Goal: Task Accomplishment & Management: Manage account settings

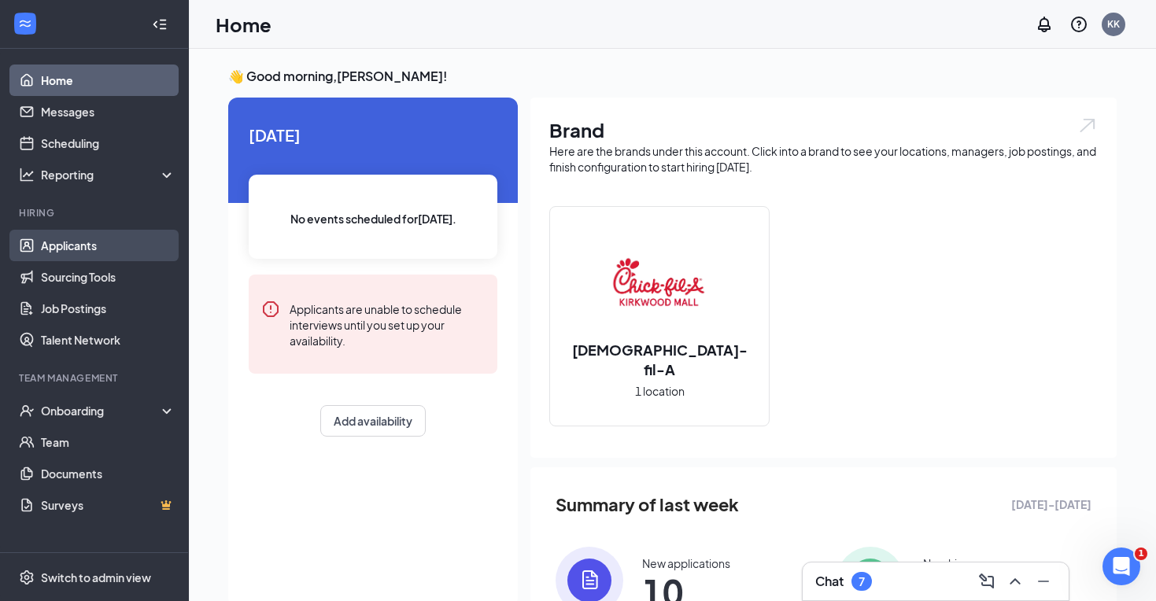
click at [74, 257] on link "Applicants" at bounding box center [108, 245] width 135 height 31
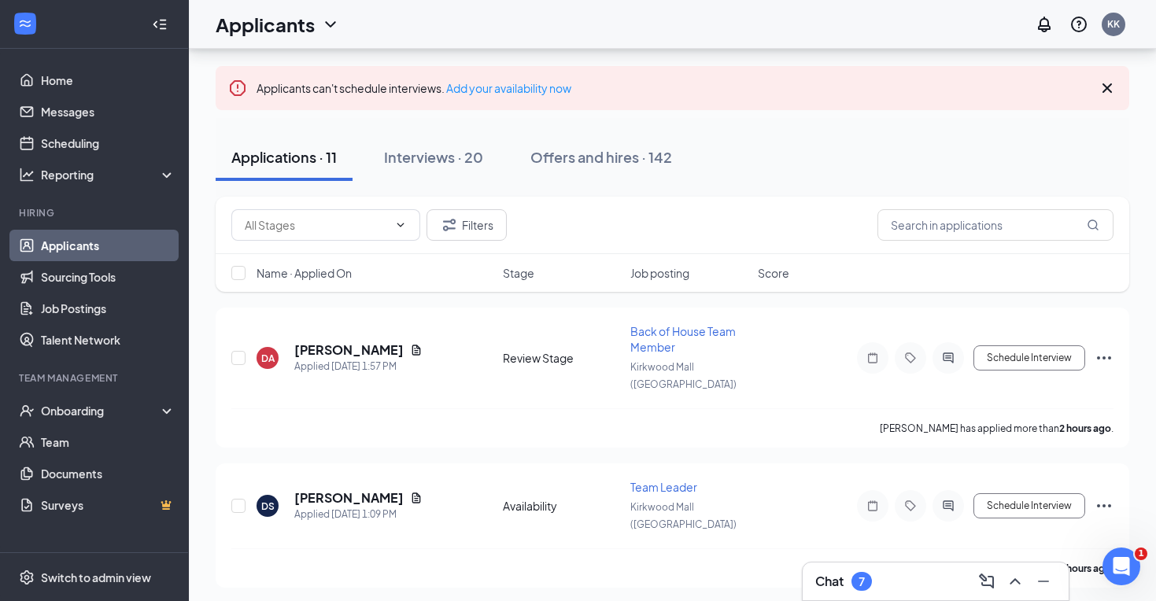
scroll to position [54, 0]
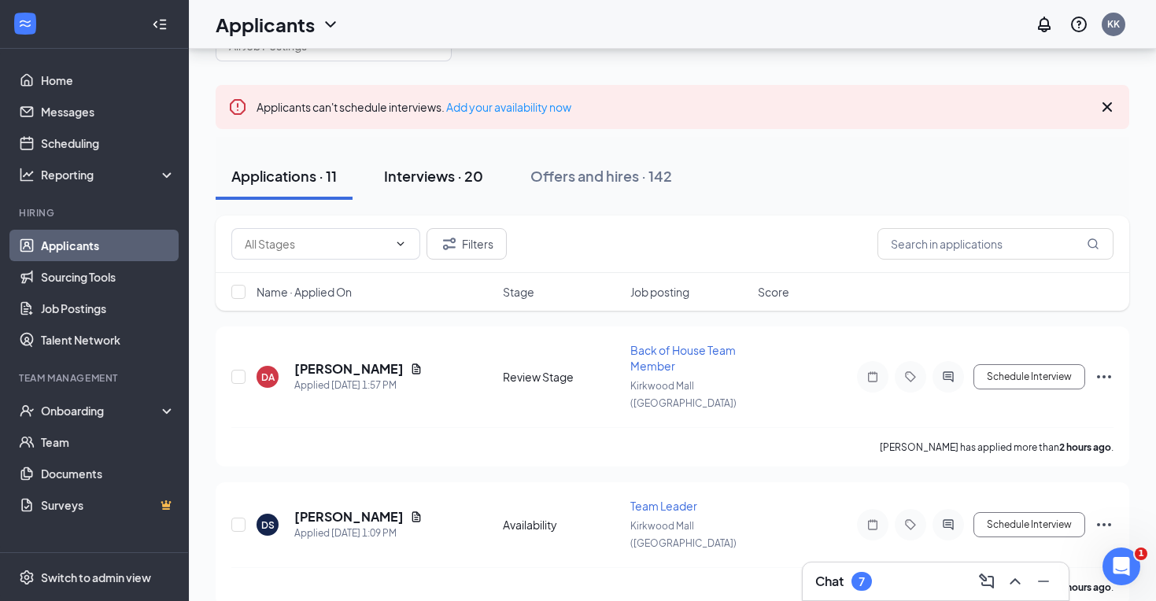
click at [452, 177] on div "Interviews · 20" at bounding box center [433, 176] width 99 height 20
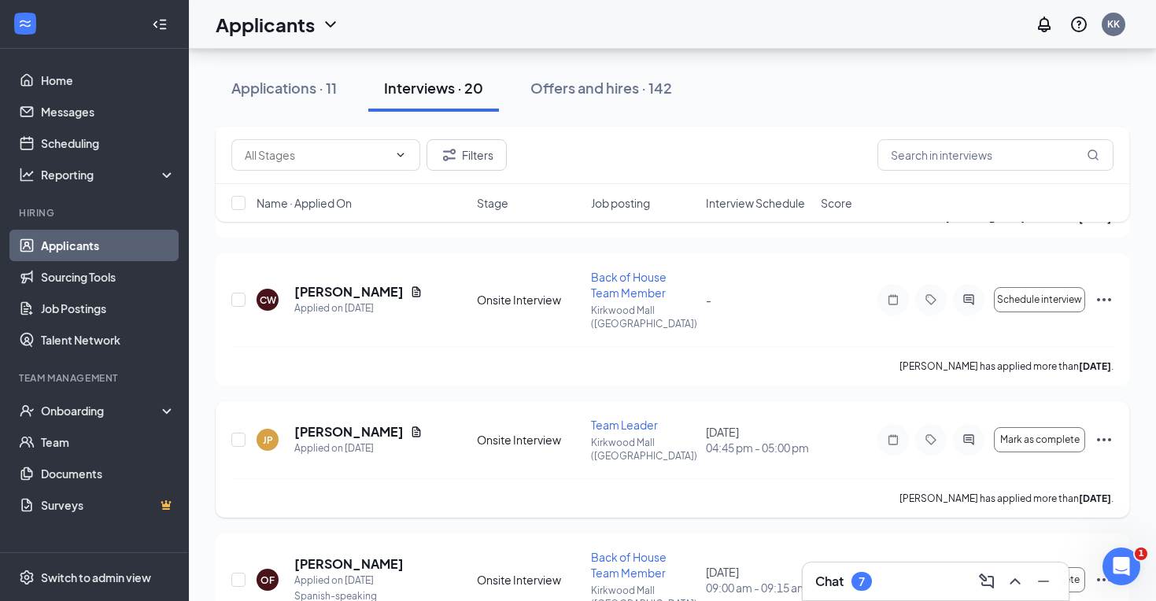
scroll to position [1742, 0]
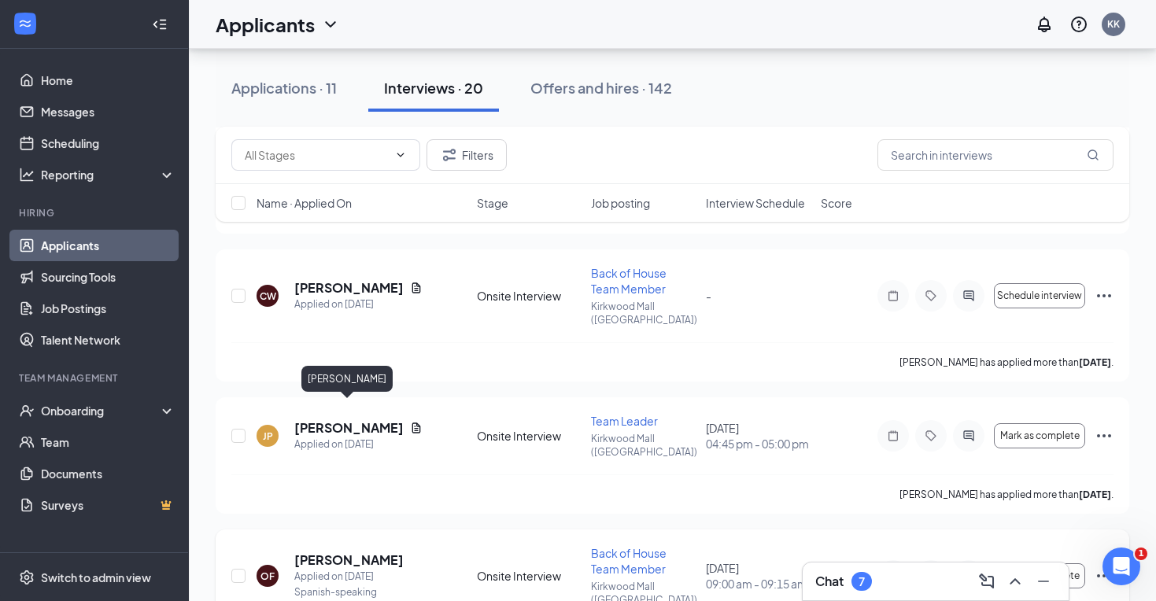
click at [376, 552] on h5 "[PERSON_NAME]" at bounding box center [348, 560] width 109 height 17
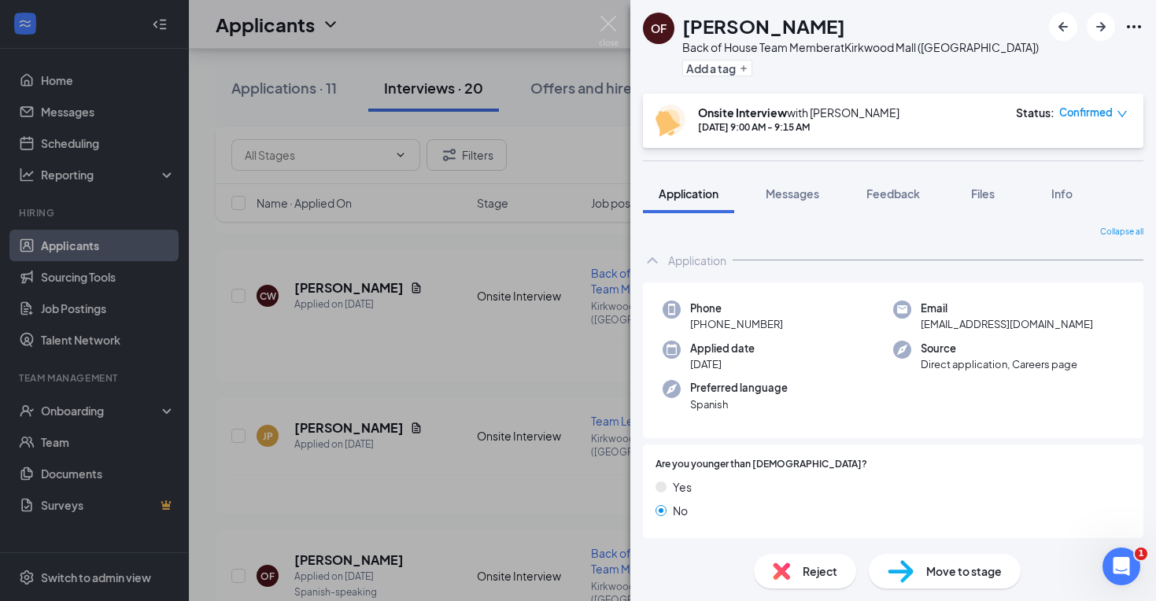
click at [602, 28] on img at bounding box center [609, 31] width 20 height 31
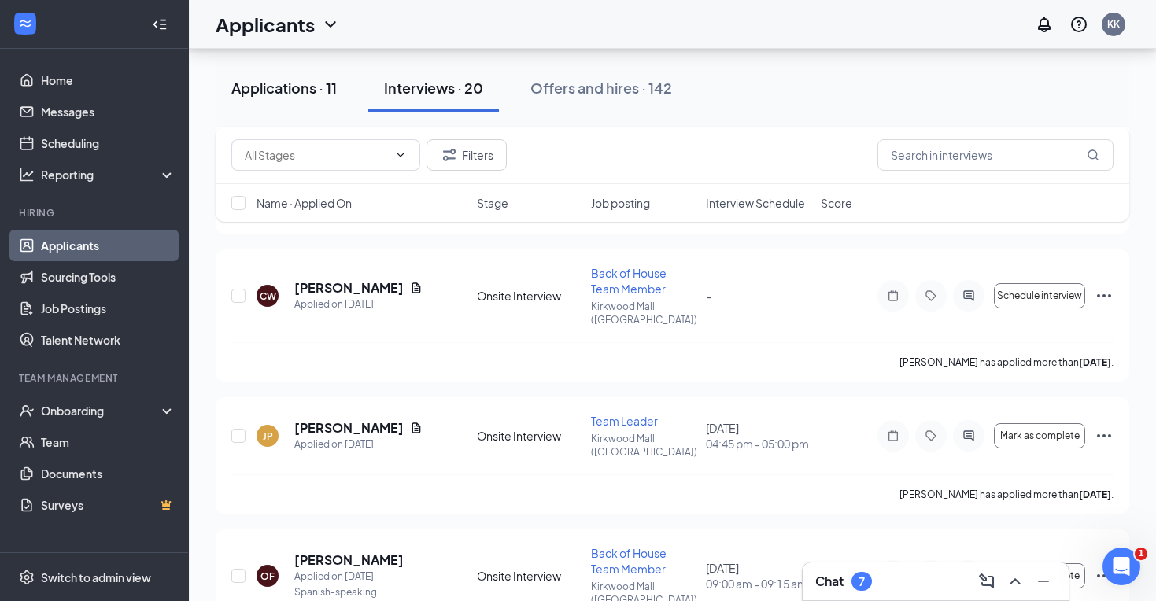
click at [262, 86] on div "Applications · 11" at bounding box center [283, 88] width 105 height 20
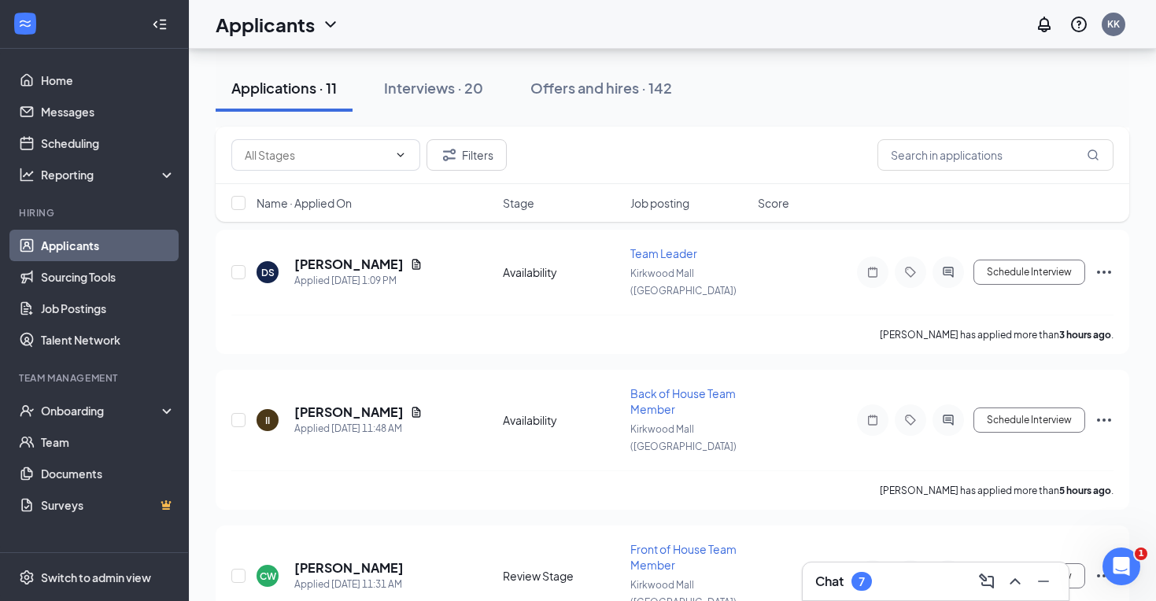
scroll to position [308, 0]
